Goal: Find contact information: Find contact information

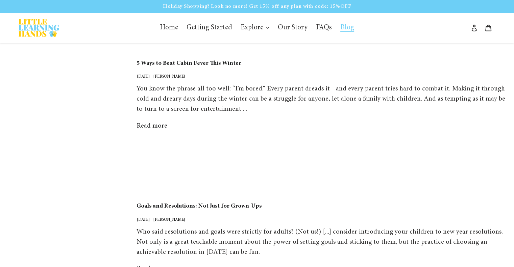
click at [56, 29] on img at bounding box center [39, 28] width 41 height 18
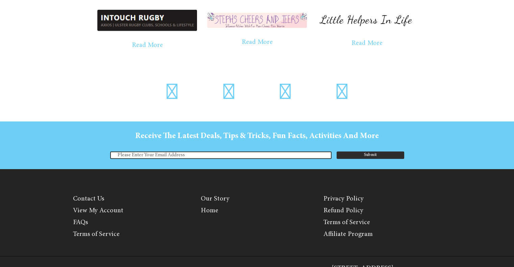
scroll to position [1966, 0]
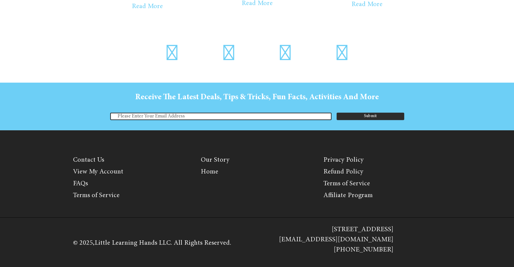
drag, startPoint x: 388, startPoint y: 230, endPoint x: 265, endPoint y: 231, distance: 123.4
click at [265, 231] on div "[STREET_ADDRESS] [EMAIL_ADDRESS][DOMAIN_NAME] [PHONE_NUMBER]" at bounding box center [336, 243] width 152 height 37
copy p "[STREET_ADDRESS]"
